Goal: Find specific page/section: Find specific page/section

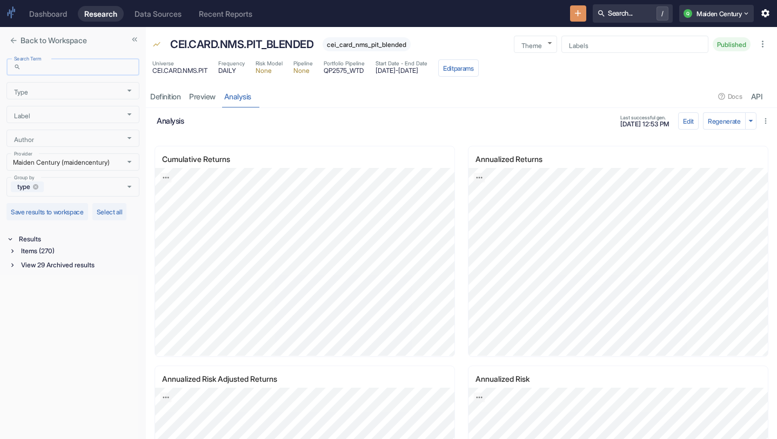
click at [81, 66] on input "Search Term" at bounding box center [82, 67] width 114 height 12
type input "ear.[PERSON_NAME]"
click at [37, 246] on div "Items (6)" at bounding box center [79, 251] width 120 height 12
click at [54, 289] on div "Data Source (2)" at bounding box center [80, 291] width 118 height 12
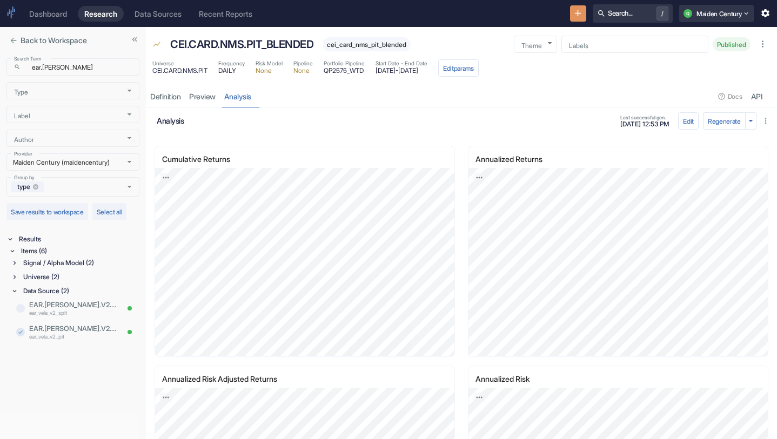
click at [82, 276] on div "Universe (2)" at bounding box center [80, 277] width 118 height 12
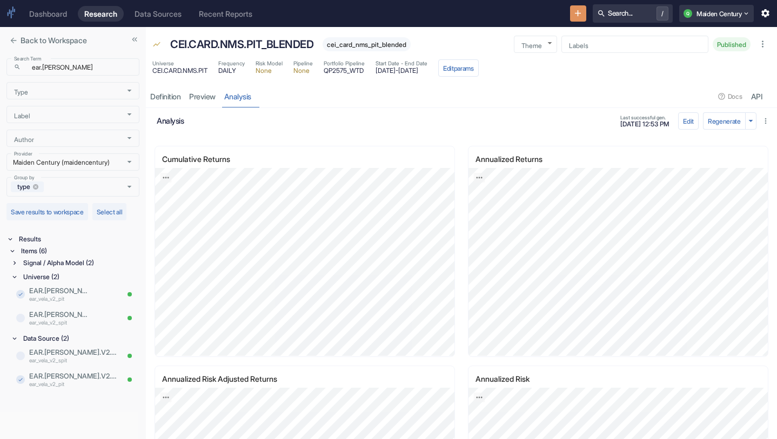
click at [91, 260] on div "Signal / Alpha Model (2)" at bounding box center [80, 263] width 118 height 12
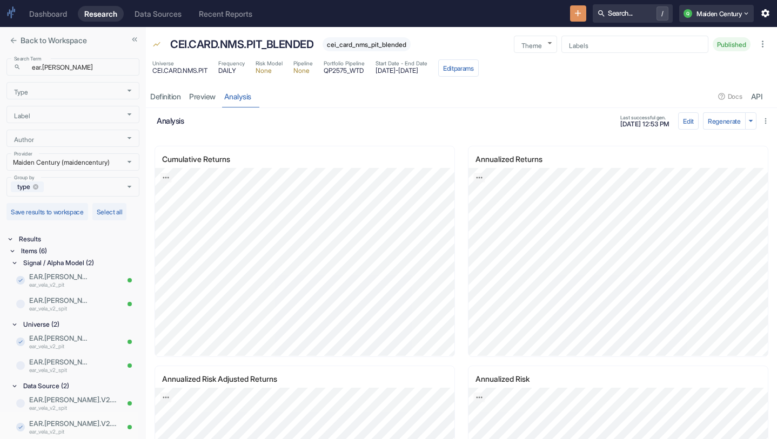
scroll to position [7, 0]
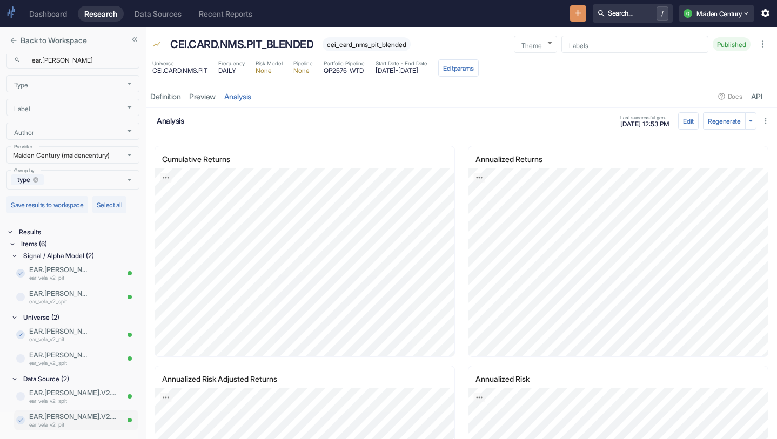
click at [76, 424] on p "ear_vela_v2_pit" at bounding box center [73, 425] width 89 height 8
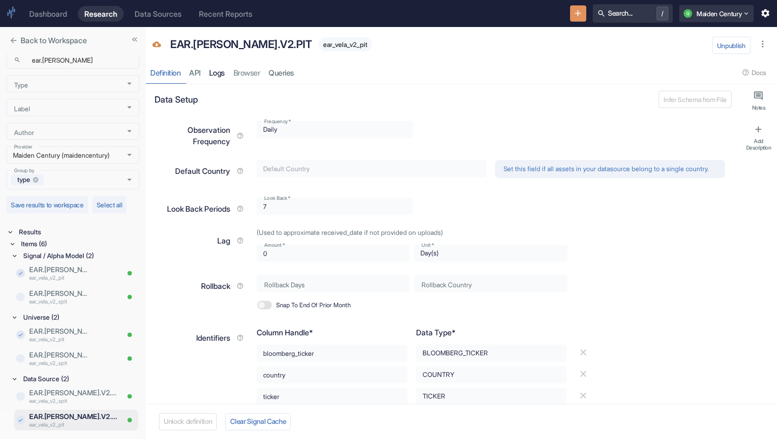
type textarea "x"
click at [213, 73] on link "Logs" at bounding box center [217, 73] width 24 height 22
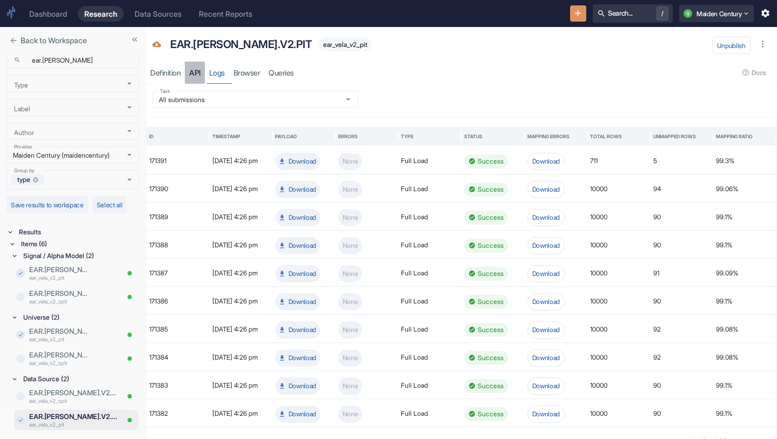
click at [199, 69] on link "API" at bounding box center [195, 73] width 20 height 22
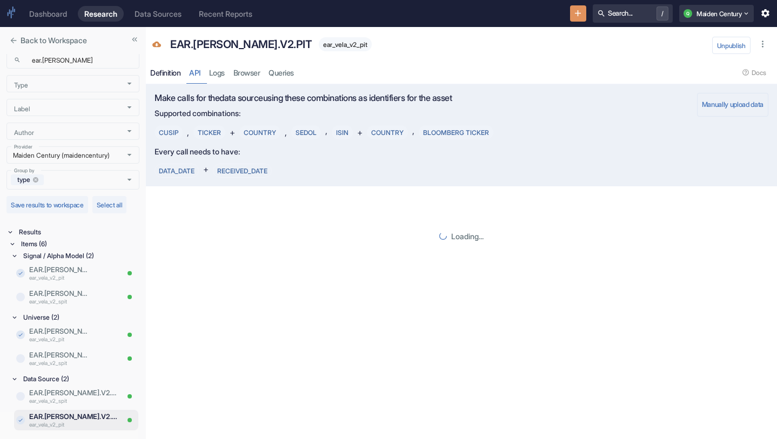
click at [174, 72] on div "Definition" at bounding box center [165, 73] width 30 height 10
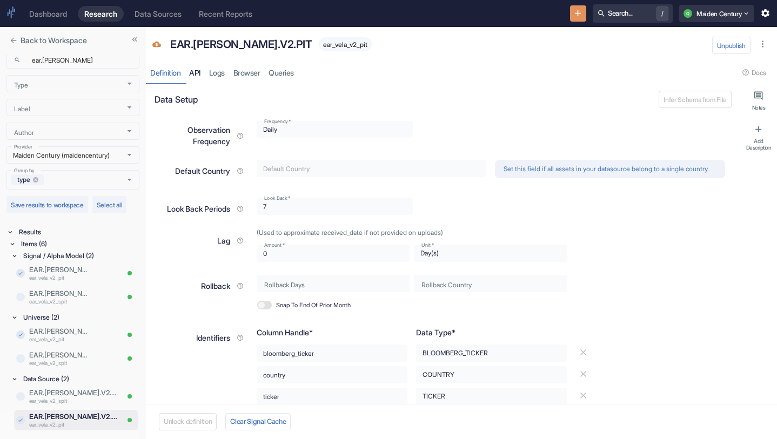
click at [196, 75] on link "API" at bounding box center [195, 73] width 20 height 22
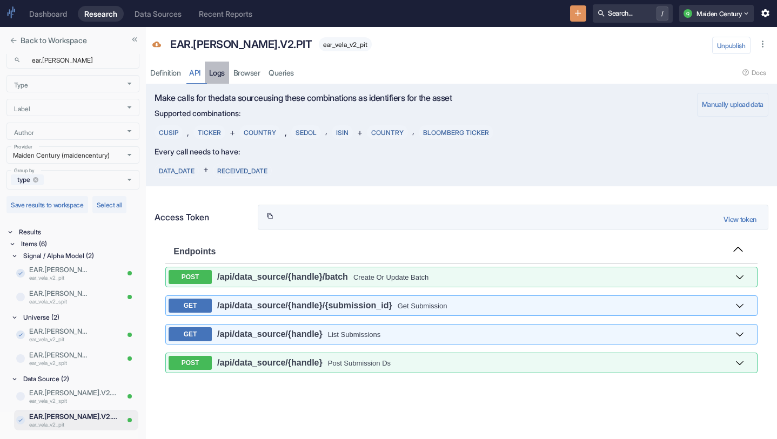
click at [212, 75] on link "Logs" at bounding box center [217, 73] width 24 height 22
